Goal: Task Accomplishment & Management: Manage account settings

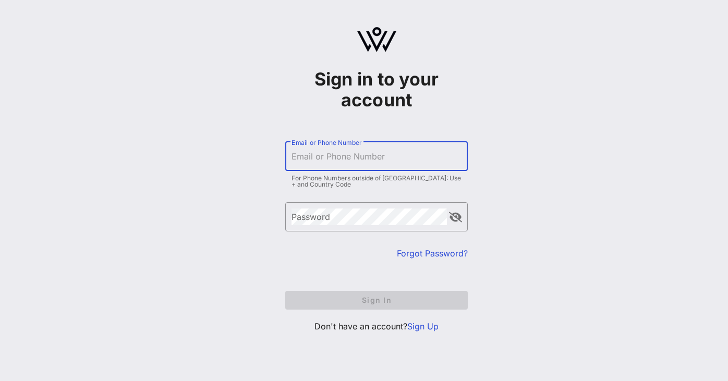
click at [352, 156] on input "Email or Phone Number" at bounding box center [377, 156] width 170 height 17
type input "[EMAIL_ADDRESS][DOMAIN_NAME]"
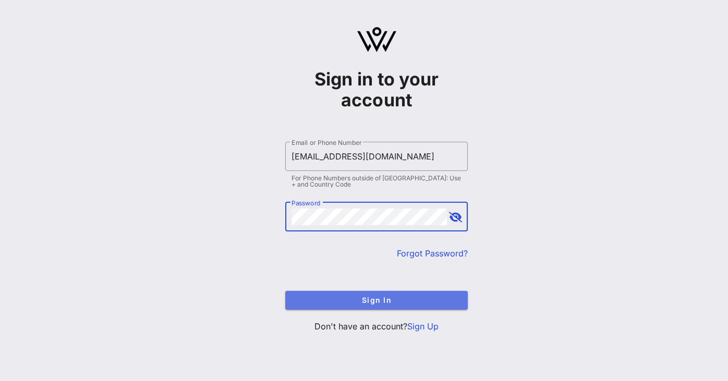
click at [420, 300] on span "Sign In" at bounding box center [377, 300] width 166 height 9
